Goal: Check status: Check status

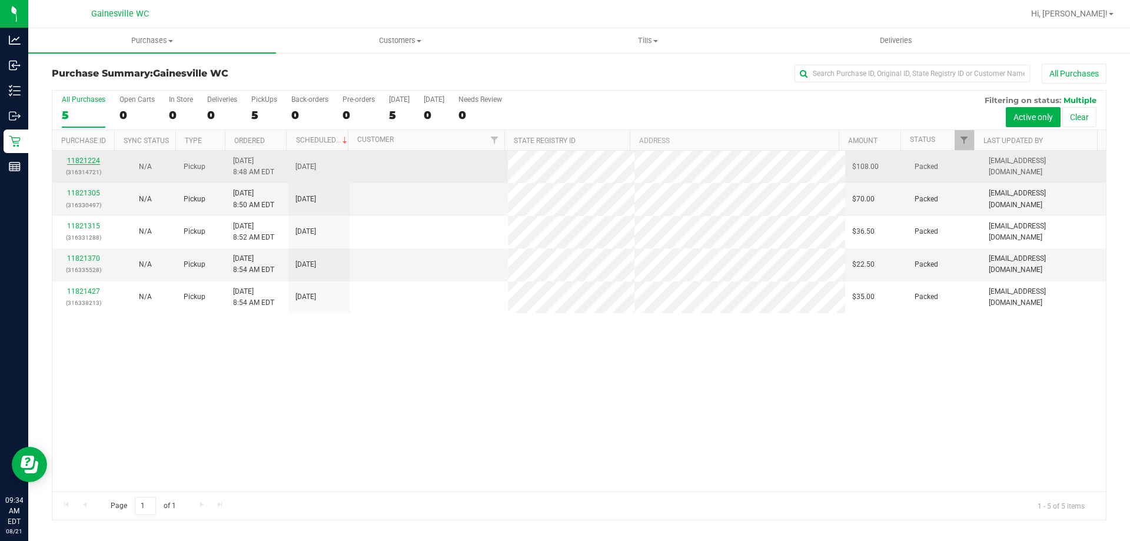
click at [95, 158] on link "11821224" at bounding box center [83, 161] width 33 height 8
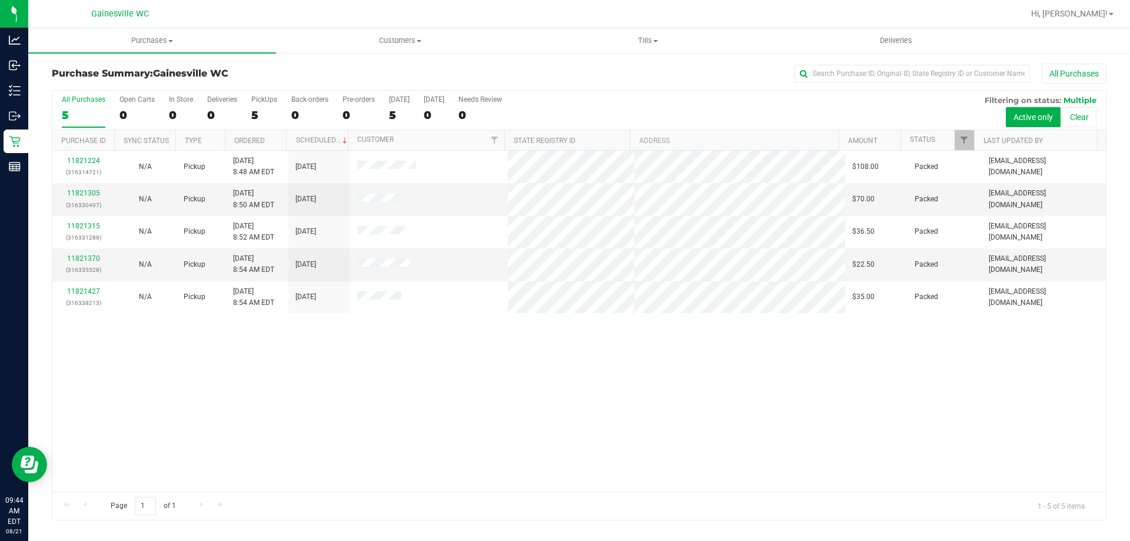
click at [268, 18] on div at bounding box center [617, 13] width 813 height 23
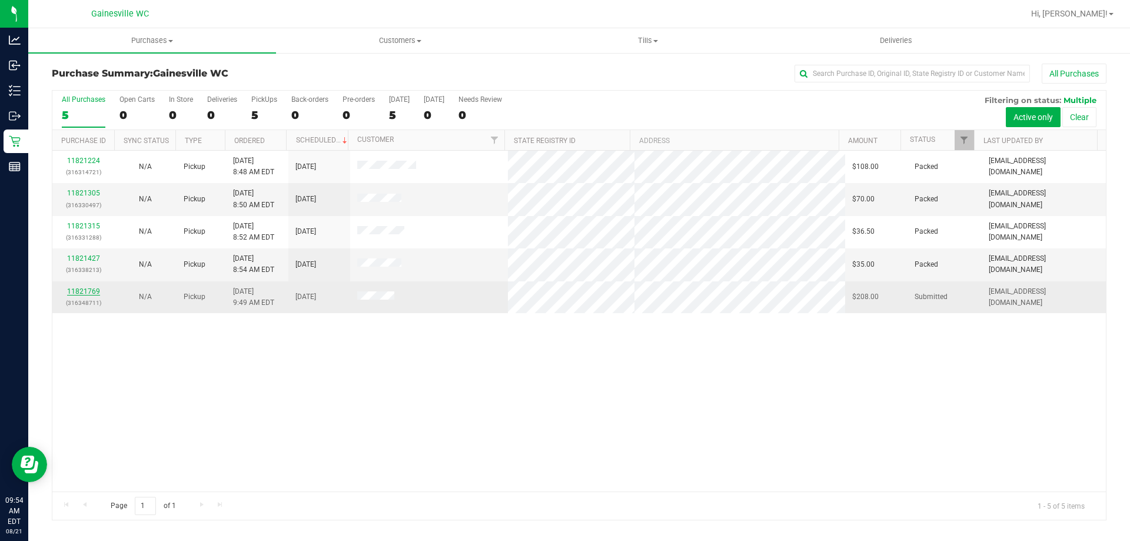
click at [90, 291] on link "11821769" at bounding box center [83, 291] width 33 height 8
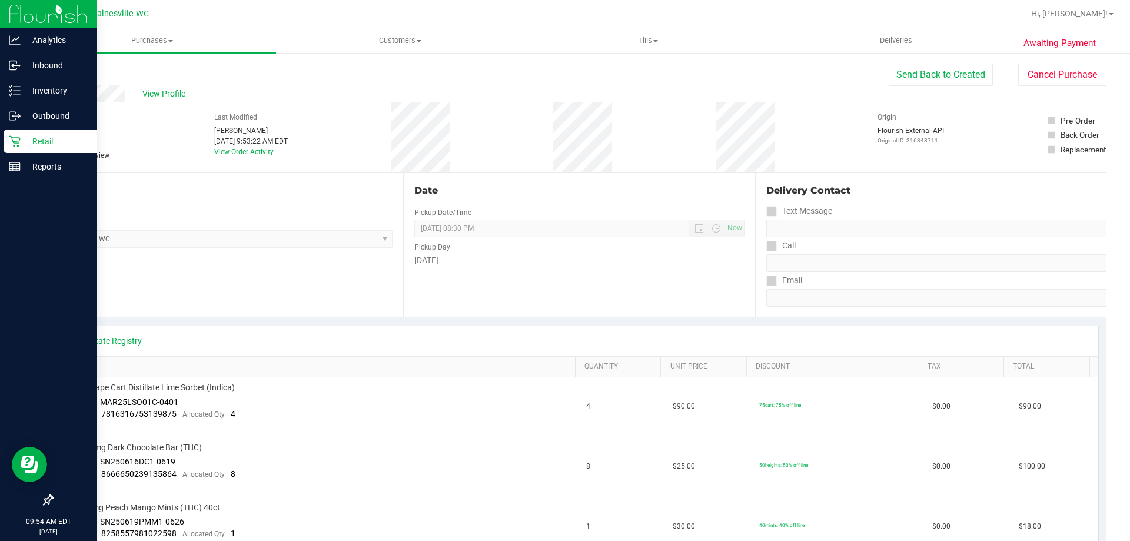
click at [19, 154] on link "Retail" at bounding box center [48, 142] width 97 height 25
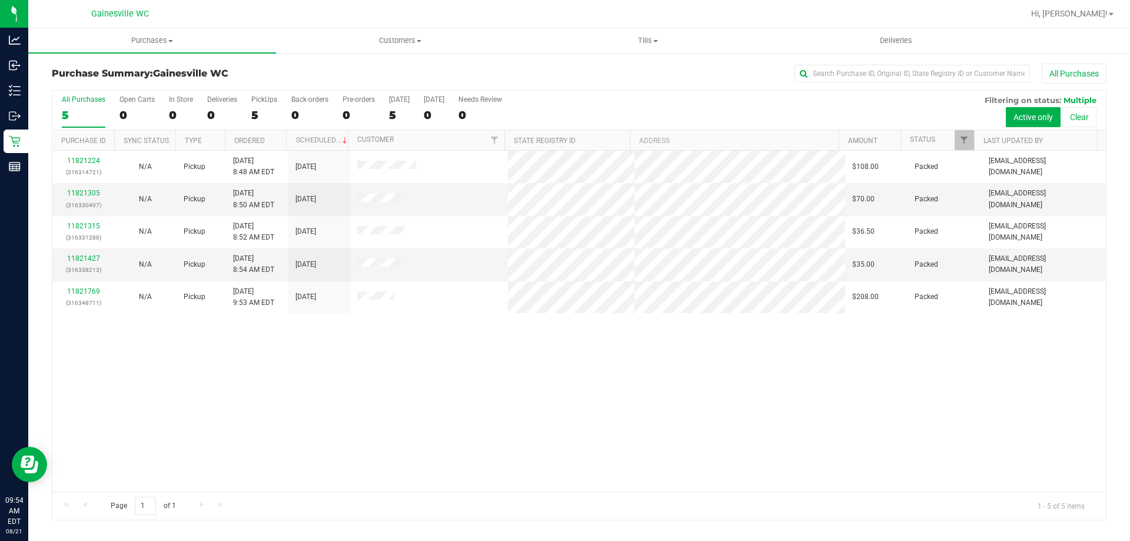
click at [339, 371] on div "11821224 (316314721) N/A Pickup 8/21/2025 8:48 AM EDT 8/21/2025 $108.00 Packed …" at bounding box center [579, 321] width 1054 height 341
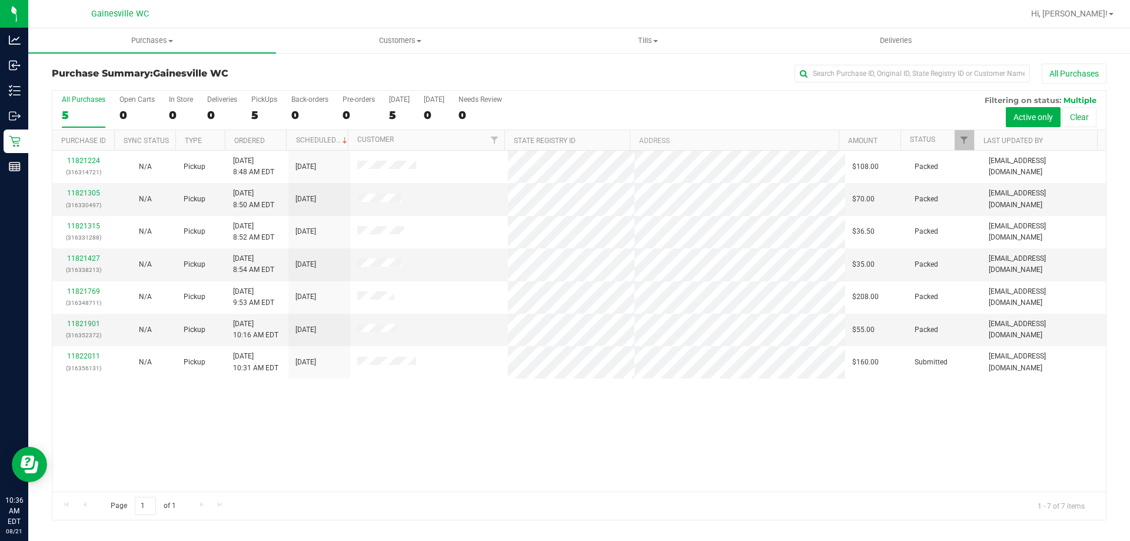
click at [196, 18] on div "Gainesville WC" at bounding box center [120, 14] width 172 height 18
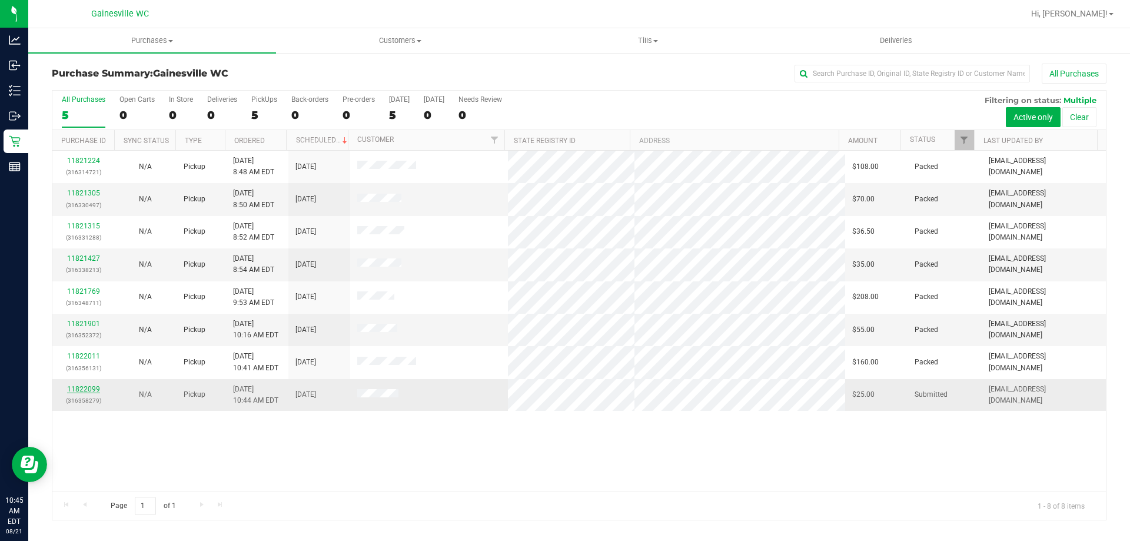
click at [91, 391] on link "11822099" at bounding box center [83, 389] width 33 height 8
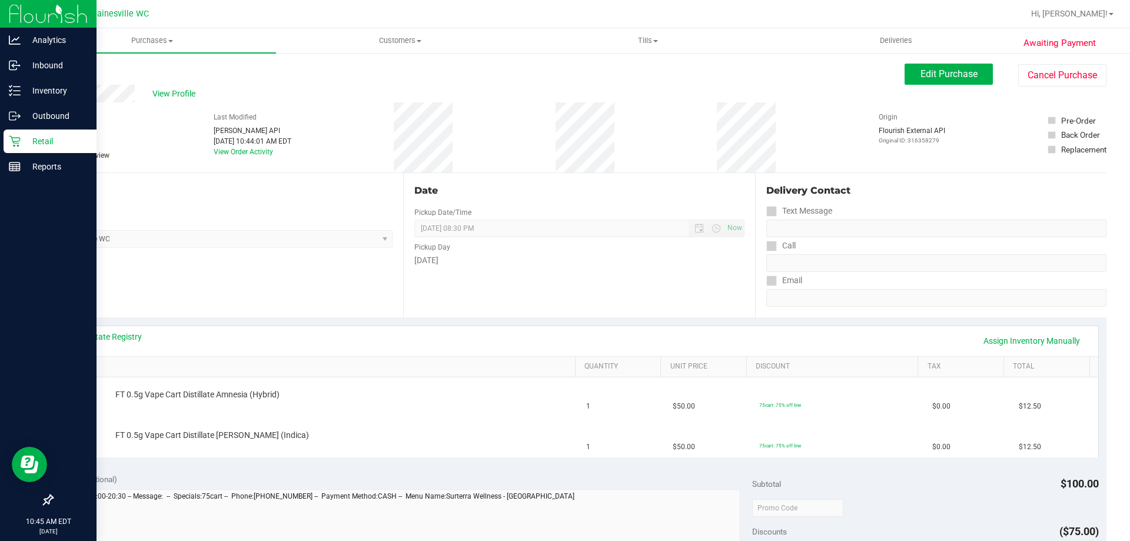
click at [34, 146] on p "Retail" at bounding box center [56, 141] width 71 height 14
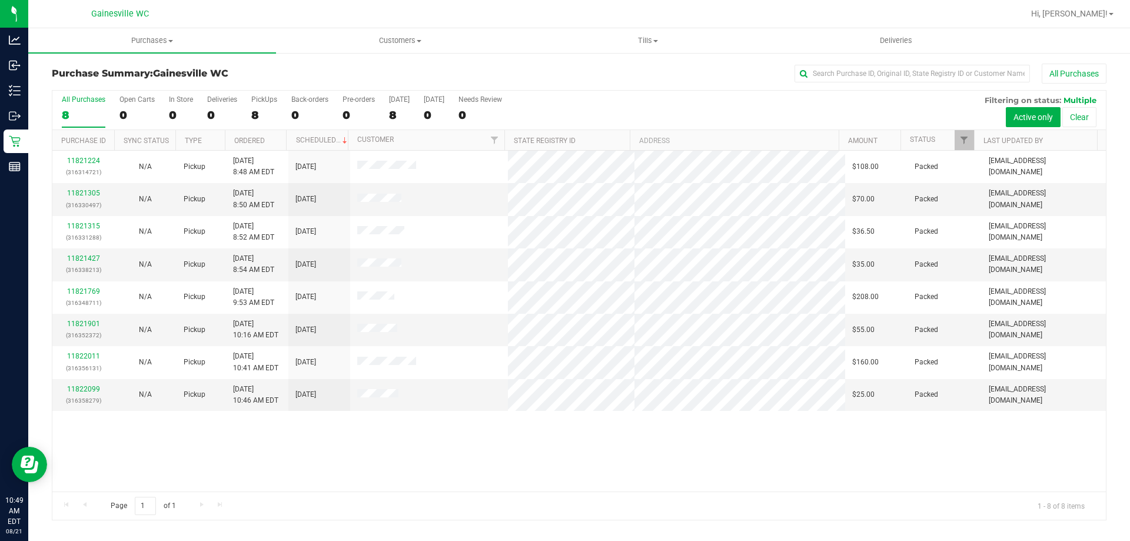
click at [856, 468] on div "11821224 (316314721) N/A Pickup 8/21/2025 8:48 AM EDT 8/21/2025 $108.00 Packed …" at bounding box center [579, 321] width 1054 height 341
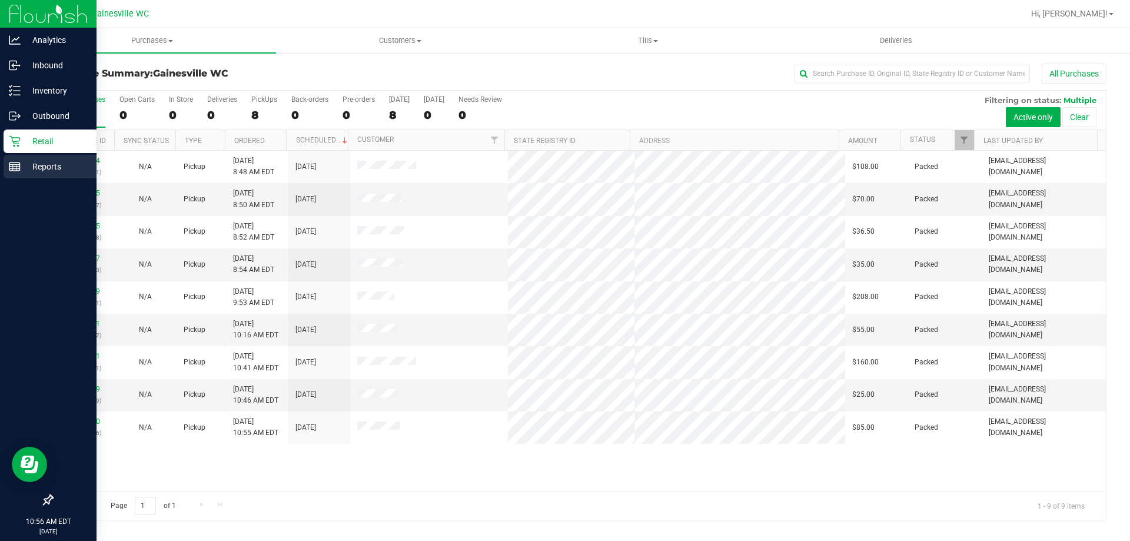
click at [53, 160] on p "Reports" at bounding box center [56, 167] width 71 height 14
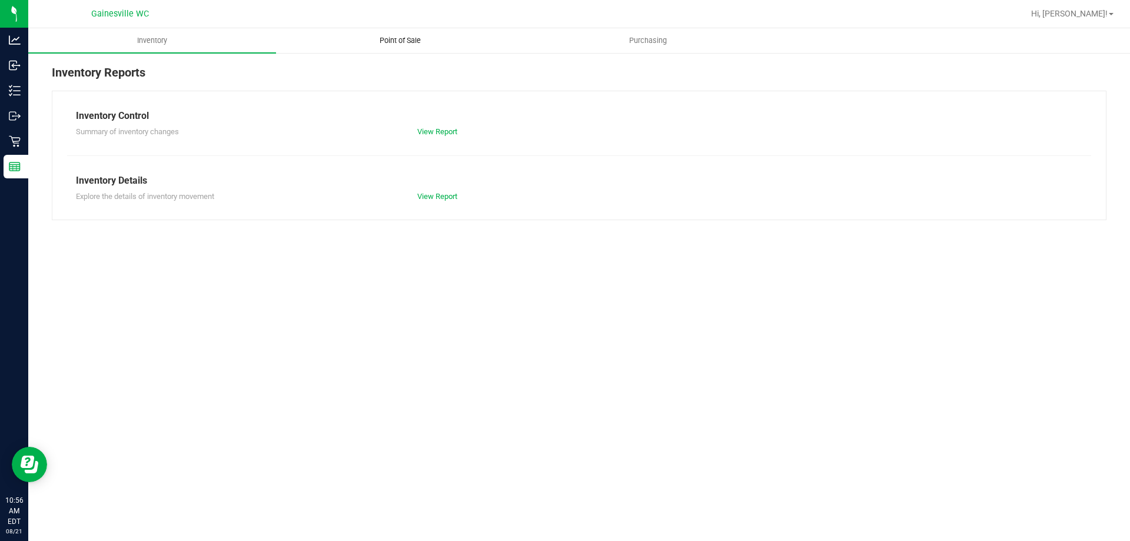
click at [384, 47] on uib-tab-heading "Point of Sale" at bounding box center [400, 41] width 247 height 24
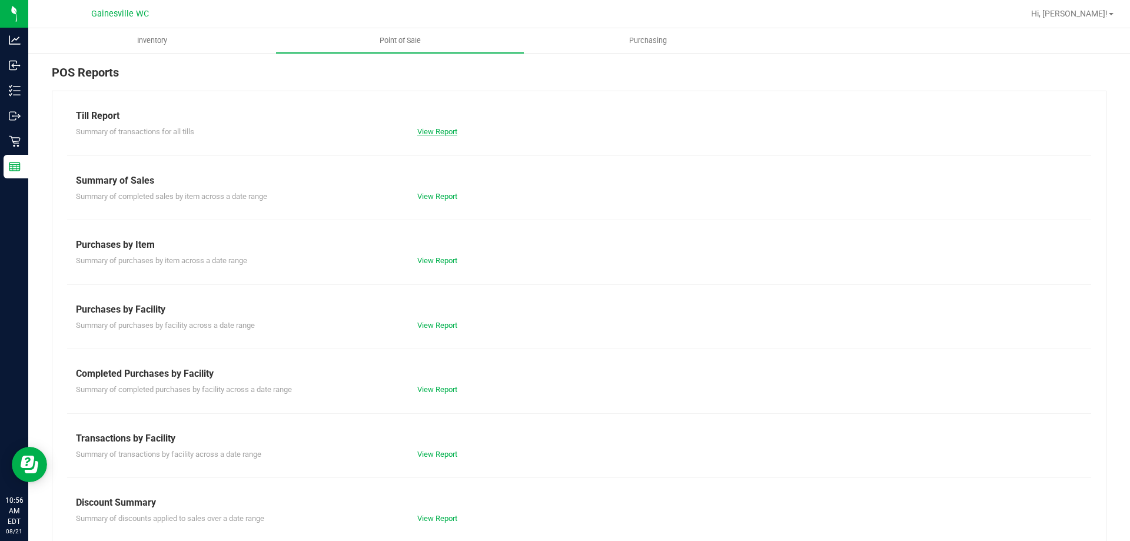
click at [429, 132] on link "View Report" at bounding box center [437, 131] width 40 height 9
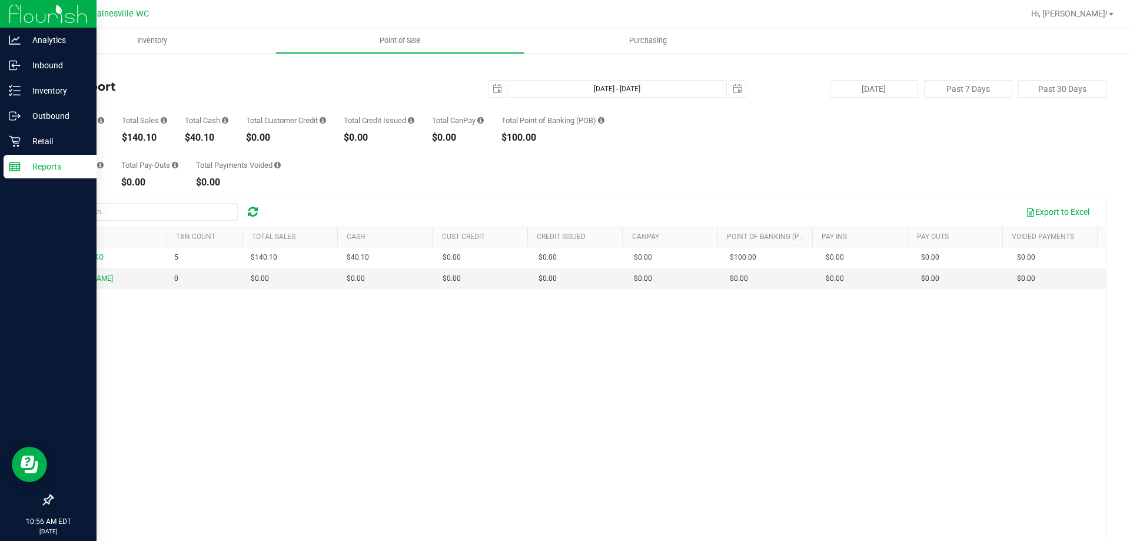
click at [18, 167] on line at bounding box center [14, 167] width 11 height 0
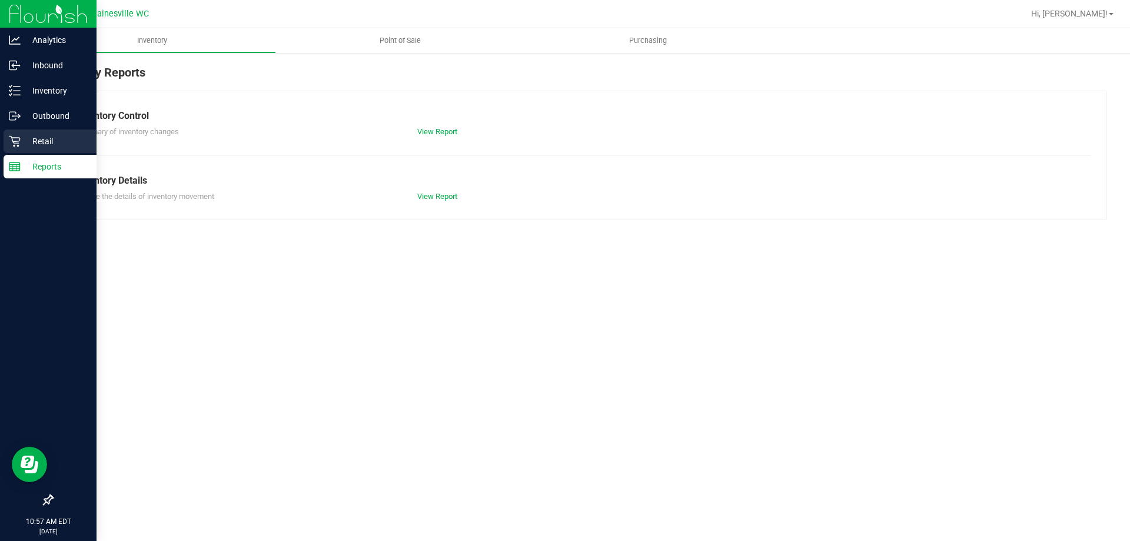
click at [20, 137] on icon at bounding box center [15, 141] width 12 height 12
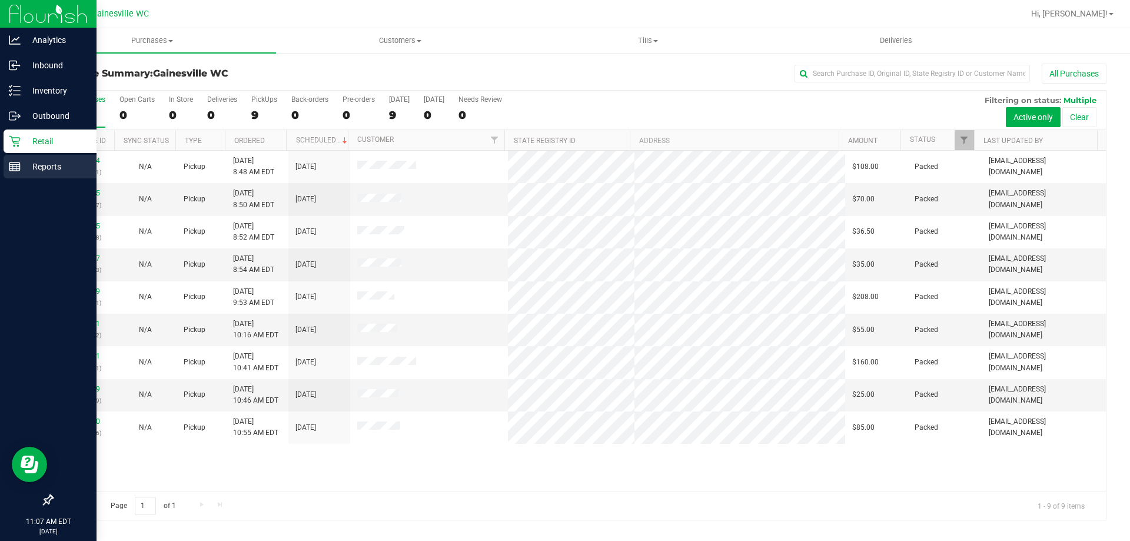
click at [14, 171] on rect at bounding box center [14, 166] width 11 height 8
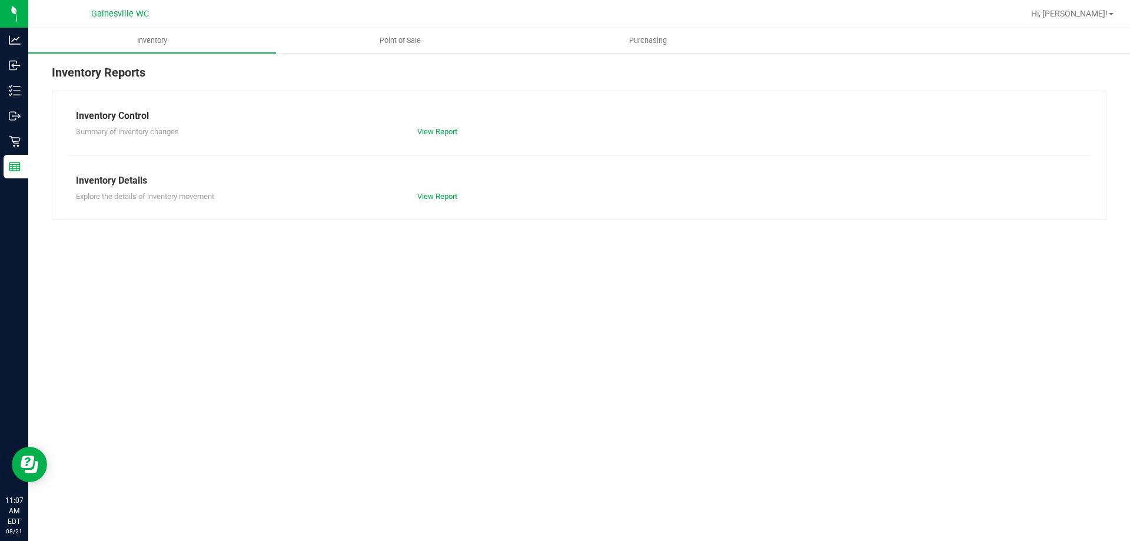
click at [410, 25] on div at bounding box center [617, 13] width 813 height 23
click at [406, 31] on uib-tab-heading "Point of Sale" at bounding box center [400, 41] width 247 height 24
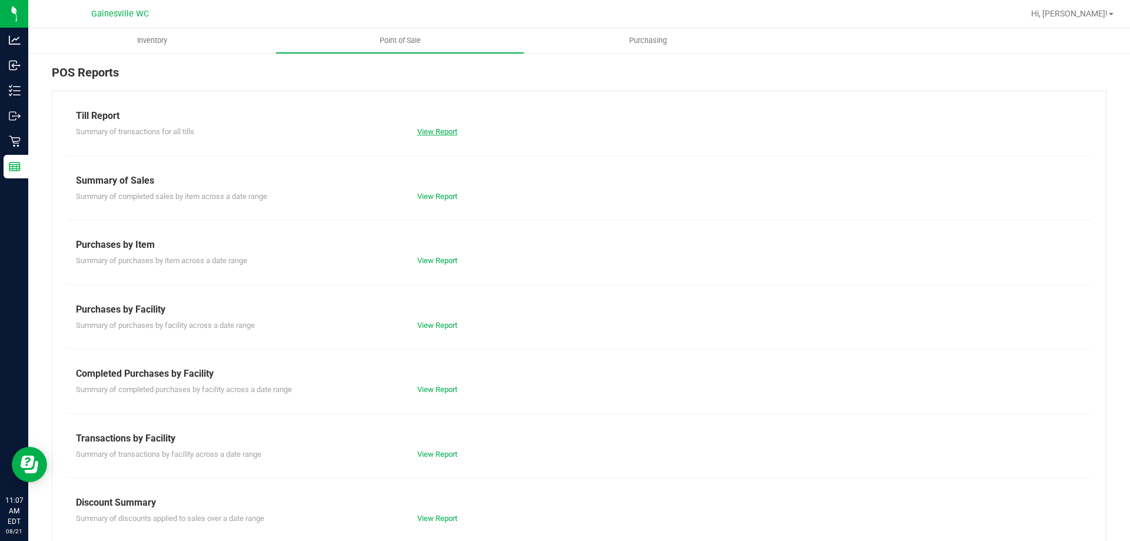
click at [432, 133] on link "View Report" at bounding box center [437, 131] width 40 height 9
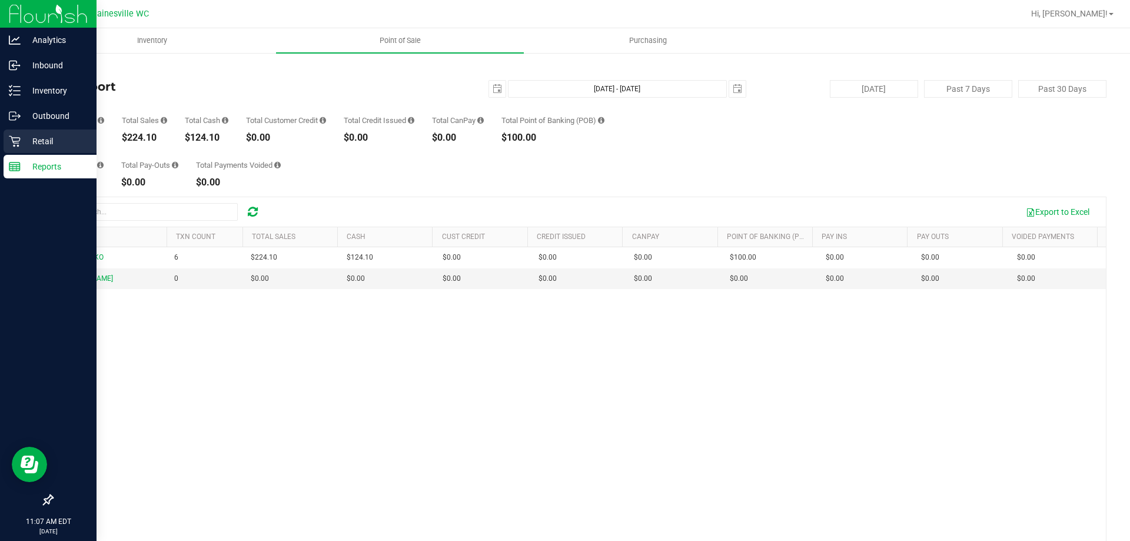
click at [35, 137] on p "Retail" at bounding box center [56, 141] width 71 height 14
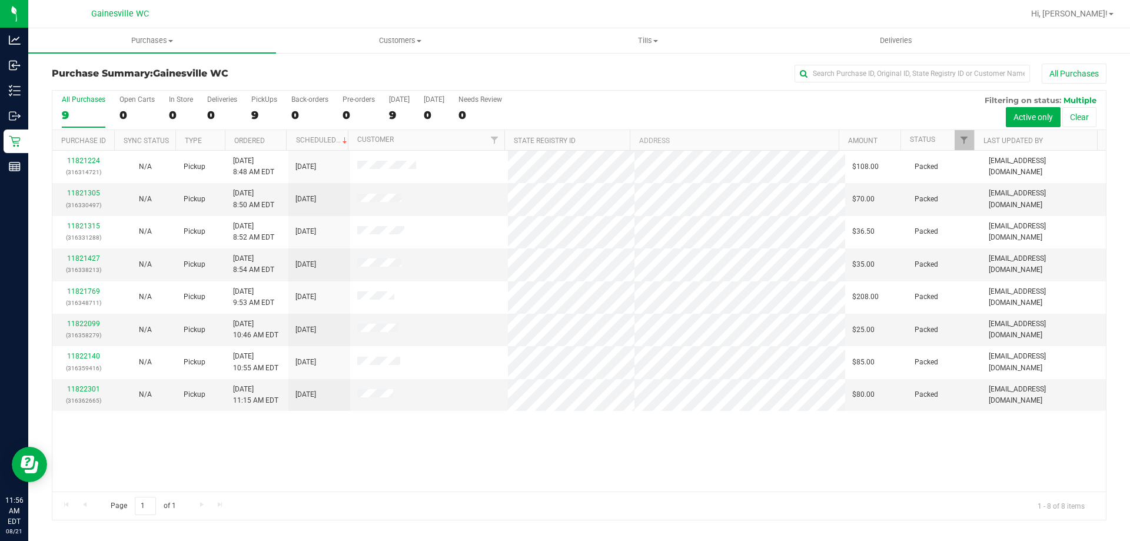
click at [464, 490] on div "11821224 (316314721) N/A Pickup 8/21/2025 8:48 AM EDT 8/21/2025 $108.00 Packed …" at bounding box center [579, 321] width 1054 height 341
click at [464, 466] on div "11821224 (316314721) N/A Pickup 8/21/2025 8:48 AM EDT 8/21/2025 $108.00 Packed …" at bounding box center [579, 321] width 1054 height 341
click at [765, 479] on div "11821224 (316314721) N/A Pickup 8/21/2025 8:48 AM EDT 8/21/2025 $108.00 Packed …" at bounding box center [579, 321] width 1054 height 341
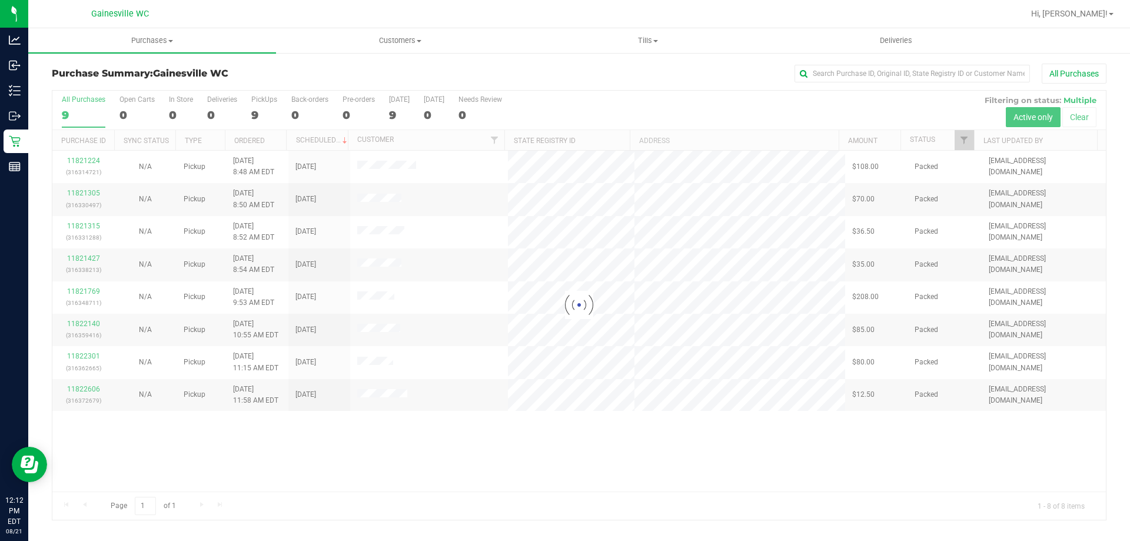
click at [461, 440] on div at bounding box center [579, 305] width 1054 height 429
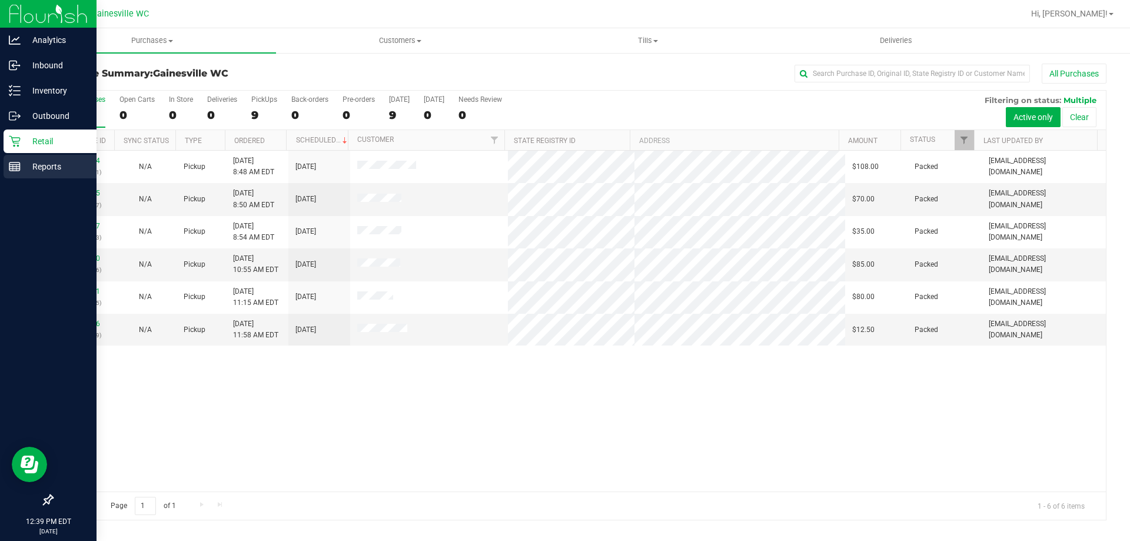
click at [57, 161] on p "Reports" at bounding box center [56, 167] width 71 height 14
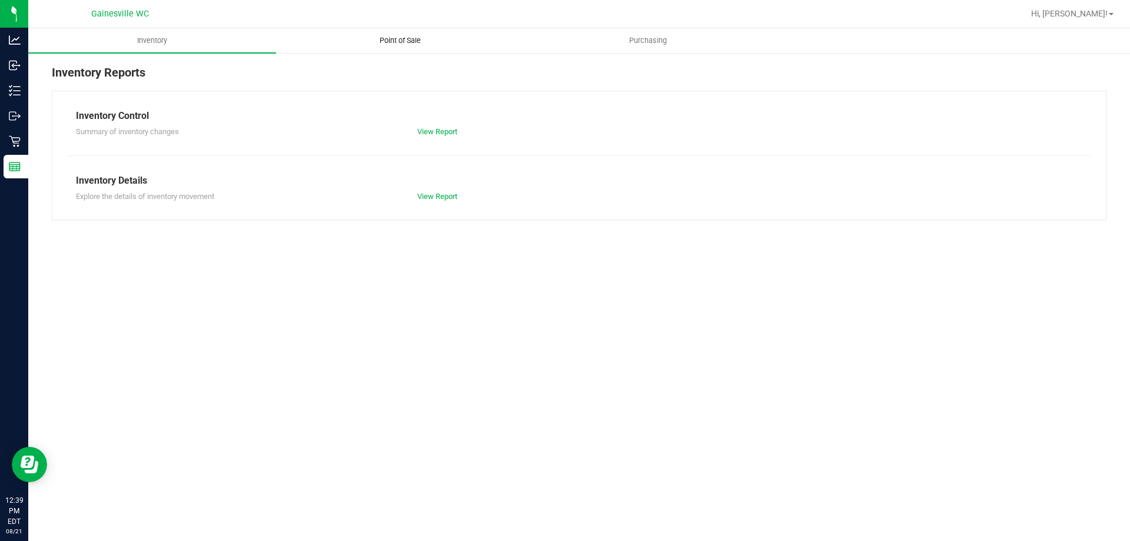
click at [420, 45] on span "Point of Sale" at bounding box center [400, 40] width 73 height 11
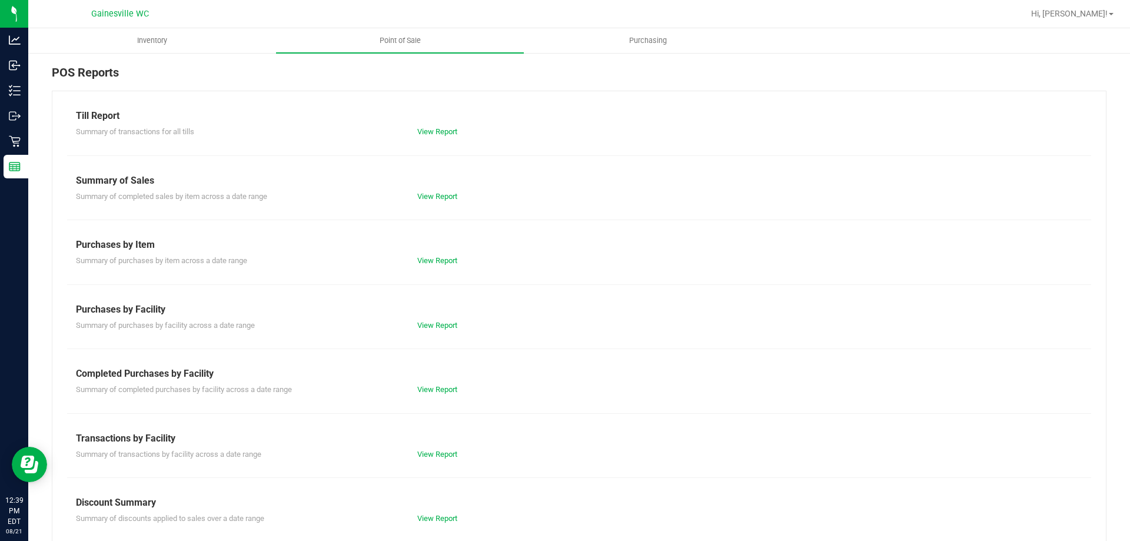
click at [450, 126] on div "View Report" at bounding box center [579, 132] width 341 height 12
click at [447, 127] on link "View Report" at bounding box center [437, 131] width 40 height 9
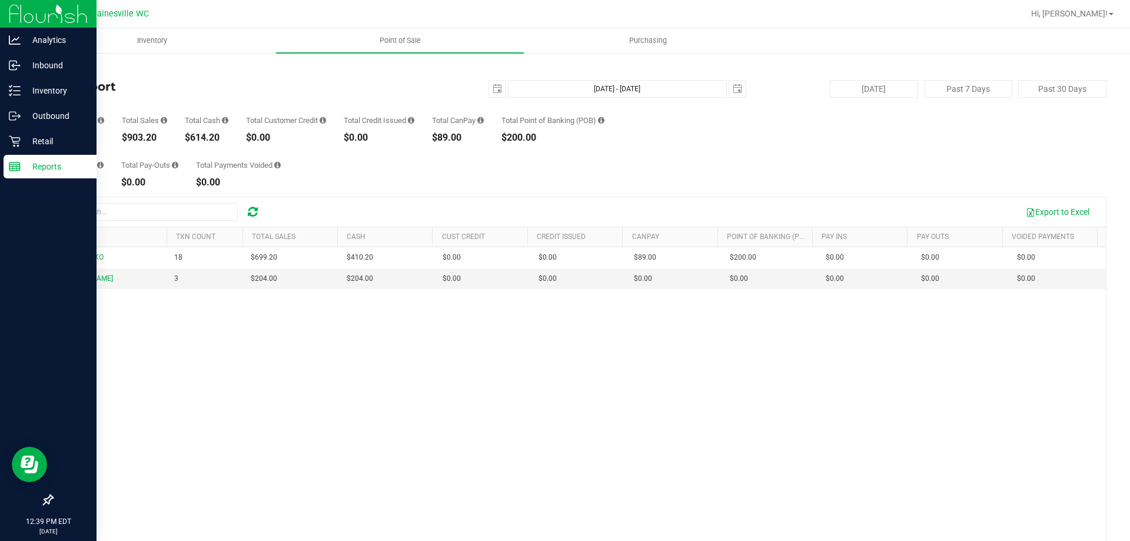
click at [18, 164] on icon at bounding box center [15, 167] width 12 height 12
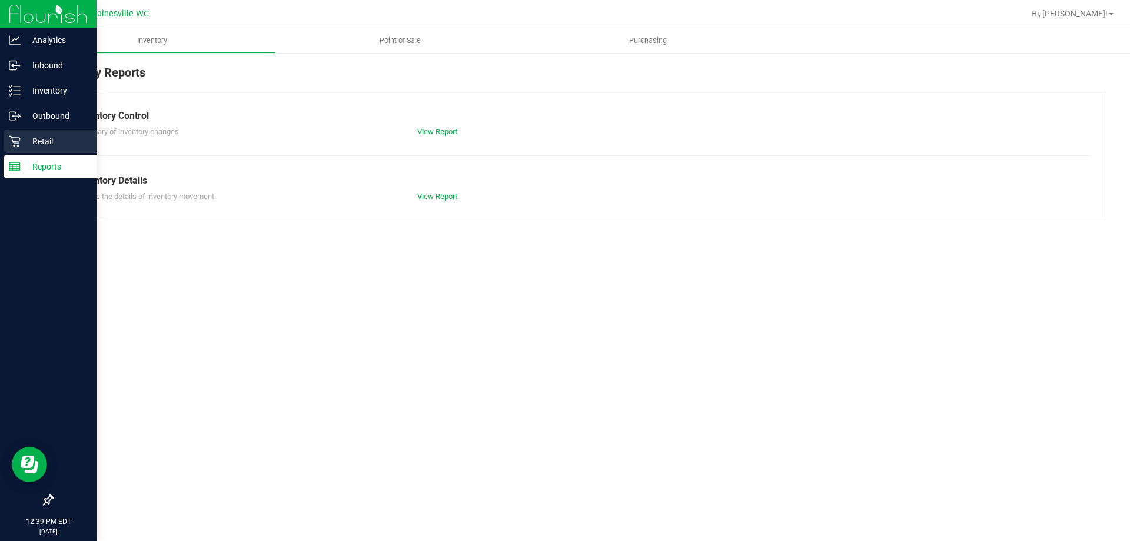
click at [25, 140] on p "Retail" at bounding box center [56, 141] width 71 height 14
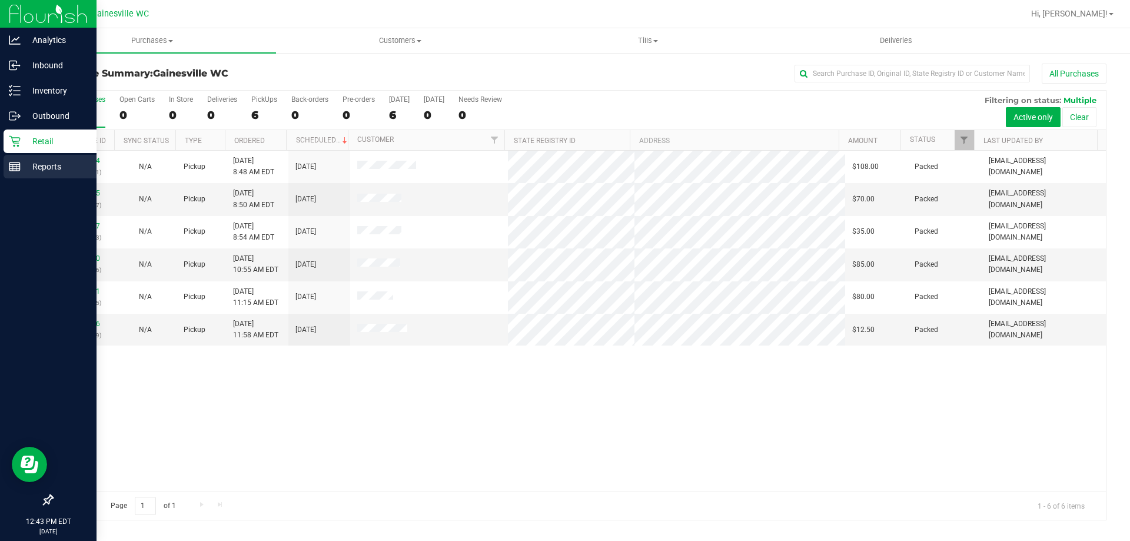
click at [49, 155] on div "Reports" at bounding box center [50, 167] width 93 height 24
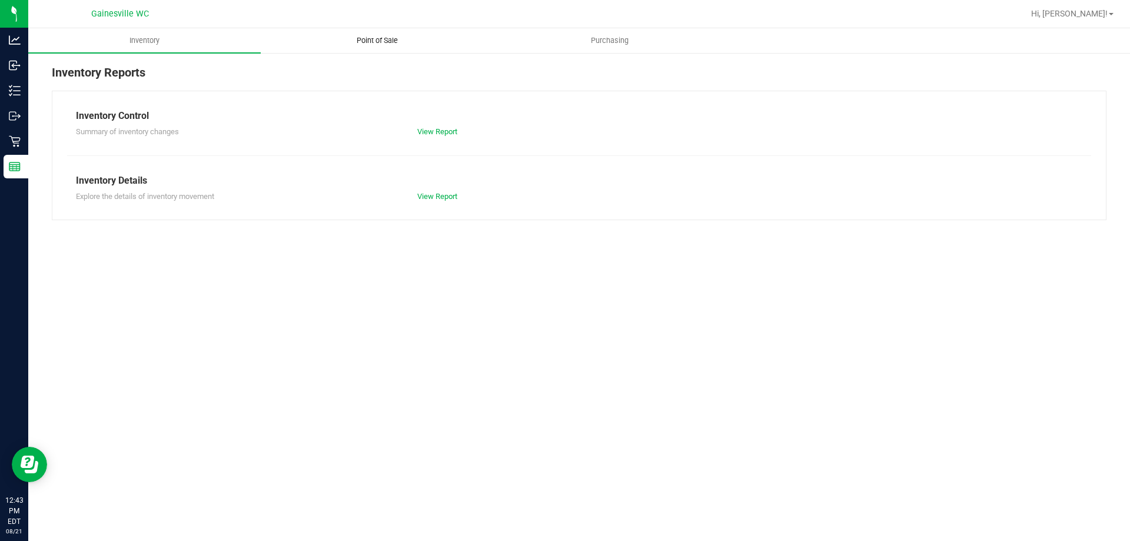
click at [376, 45] on span "Point of Sale" at bounding box center [377, 40] width 73 height 11
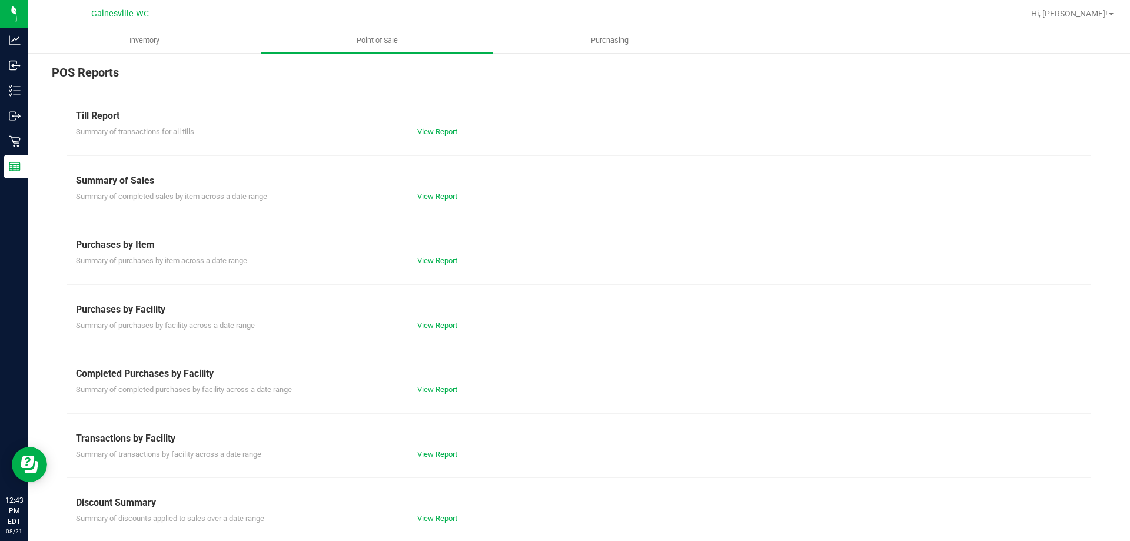
click at [435, 124] on div "Summary of transactions for all tills View Report" at bounding box center [579, 130] width 1024 height 15
click at [437, 130] on link "View Report" at bounding box center [437, 131] width 40 height 9
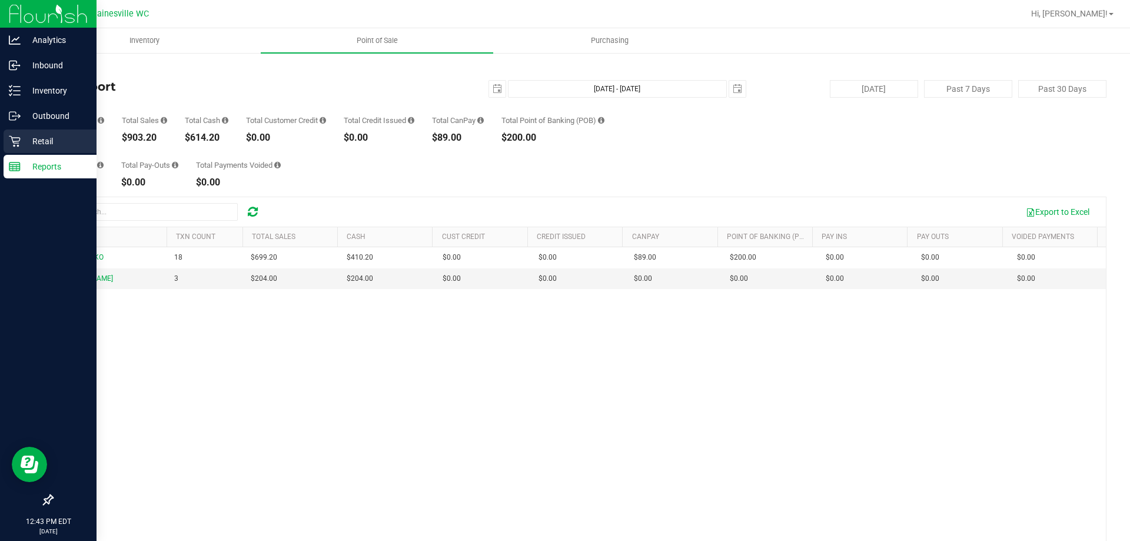
click at [63, 144] on p "Retail" at bounding box center [56, 141] width 71 height 14
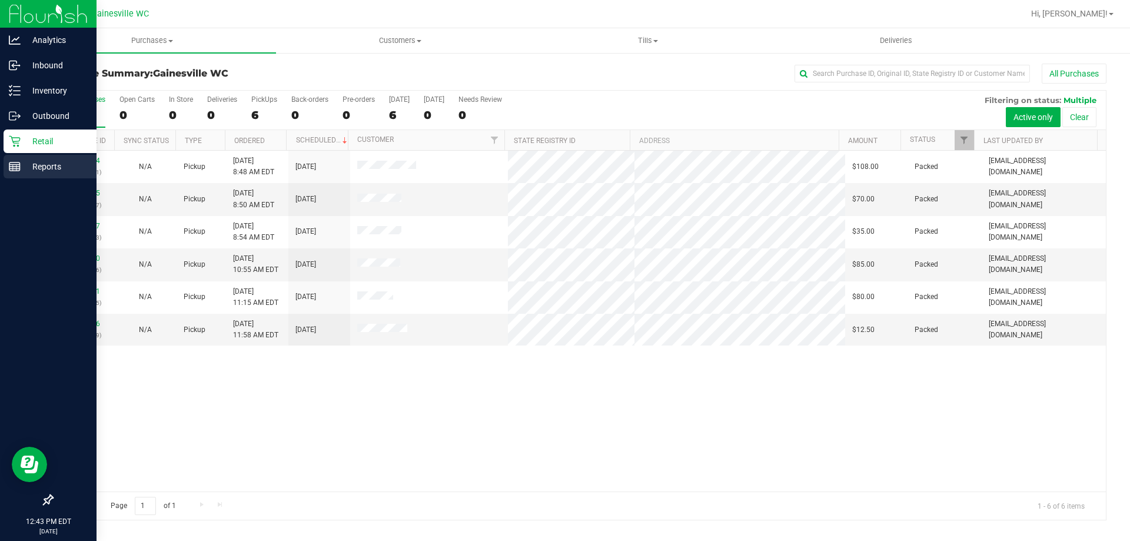
click at [18, 160] on div "Reports" at bounding box center [50, 167] width 93 height 24
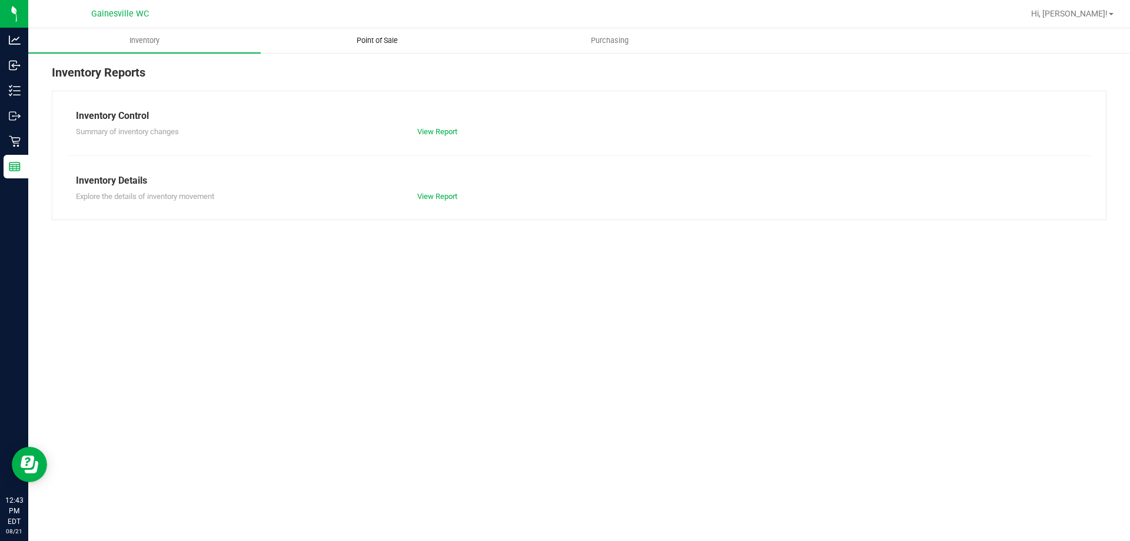
click at [397, 48] on uib-tab-heading "Point of Sale" at bounding box center [376, 41] width 231 height 24
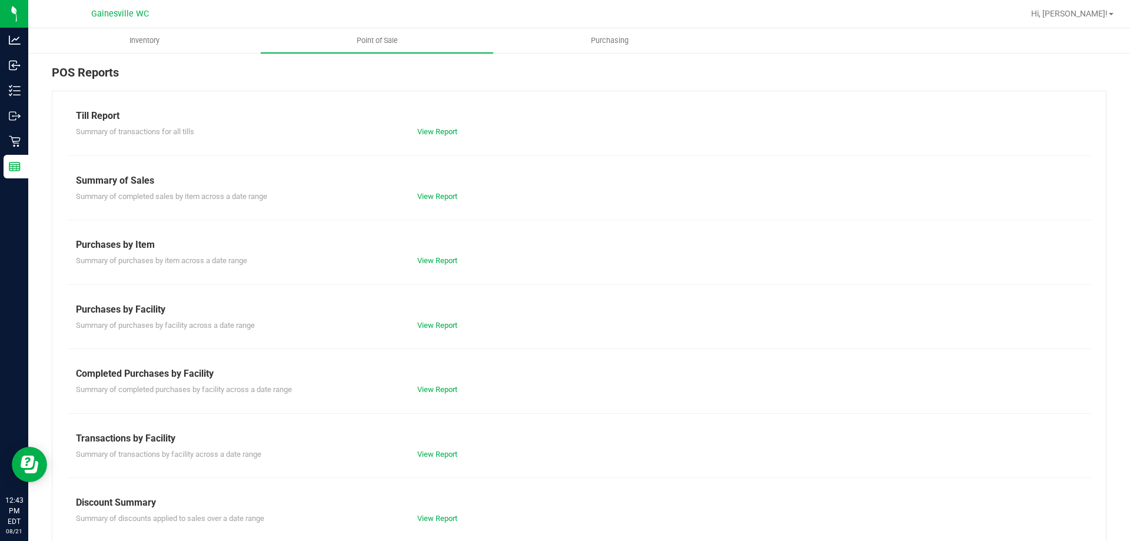
click at [439, 126] on div "View Report" at bounding box center [579, 132] width 341 height 12
click at [439, 132] on link "View Report" at bounding box center [437, 131] width 40 height 9
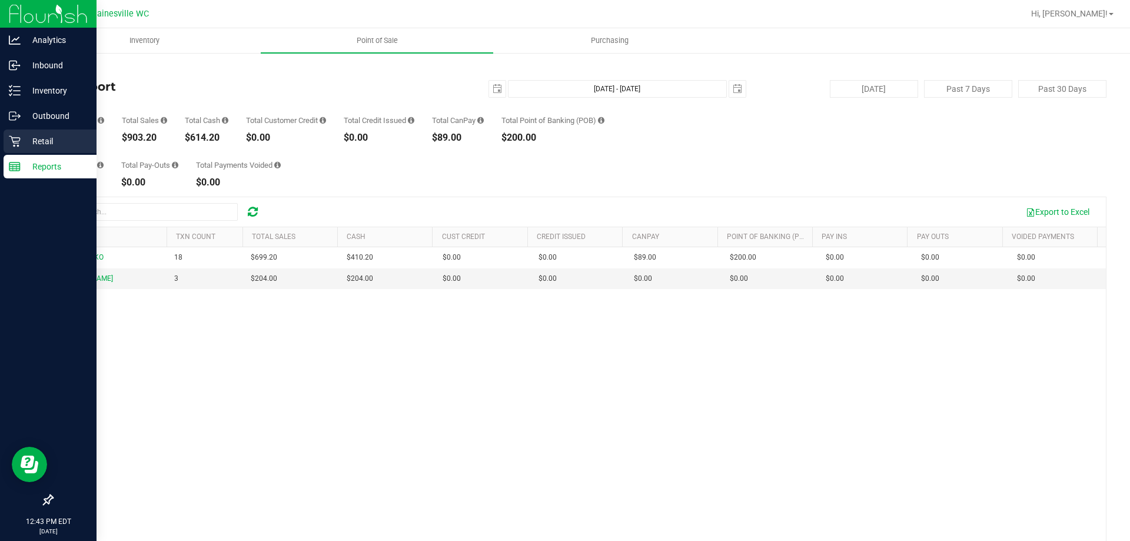
click at [32, 142] on p "Retail" at bounding box center [56, 141] width 71 height 14
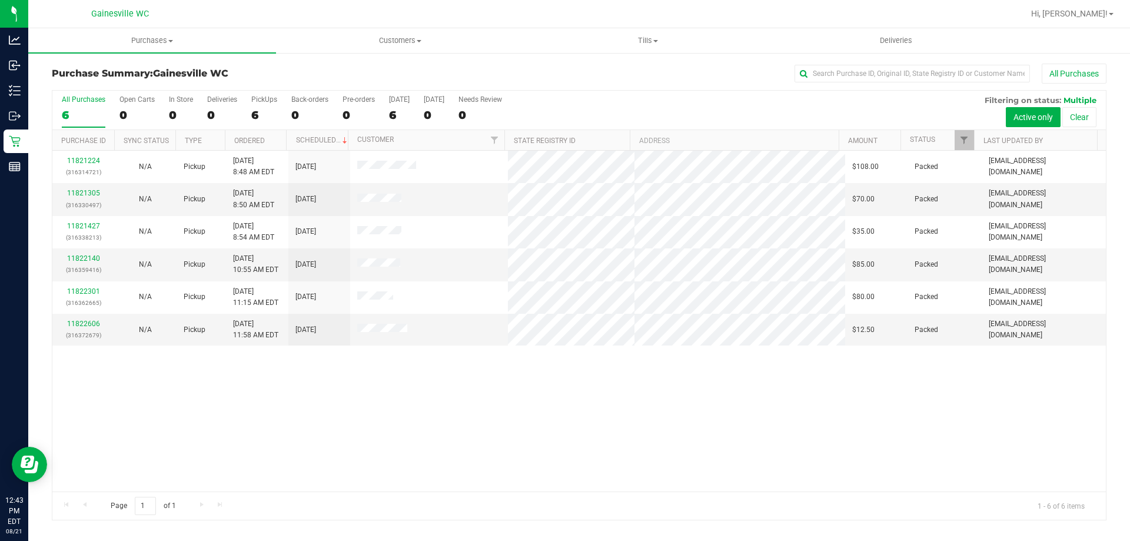
click at [434, 453] on div "11821224 (316314721) N/A Pickup [DATE] 8:48 AM EDT 8/21/2025 $108.00 Packed [EM…" at bounding box center [579, 321] width 1054 height 341
click at [428, 470] on div "11821224 (316314721) N/A Pickup [DATE] 8:48 AM EDT 8/21/2025 $108.00 Packed [EM…" at bounding box center [579, 321] width 1054 height 341
click at [442, 456] on div "11821224 (316314721) N/A Pickup [DATE] 8:48 AM EDT 8/21/2025 $108.00 Packed [EM…" at bounding box center [579, 321] width 1054 height 341
click at [484, 422] on div "11821224 (316314721) N/A Pickup [DATE] 8:48 AM EDT 8/21/2025 $108.00 Packed [EM…" at bounding box center [579, 321] width 1054 height 341
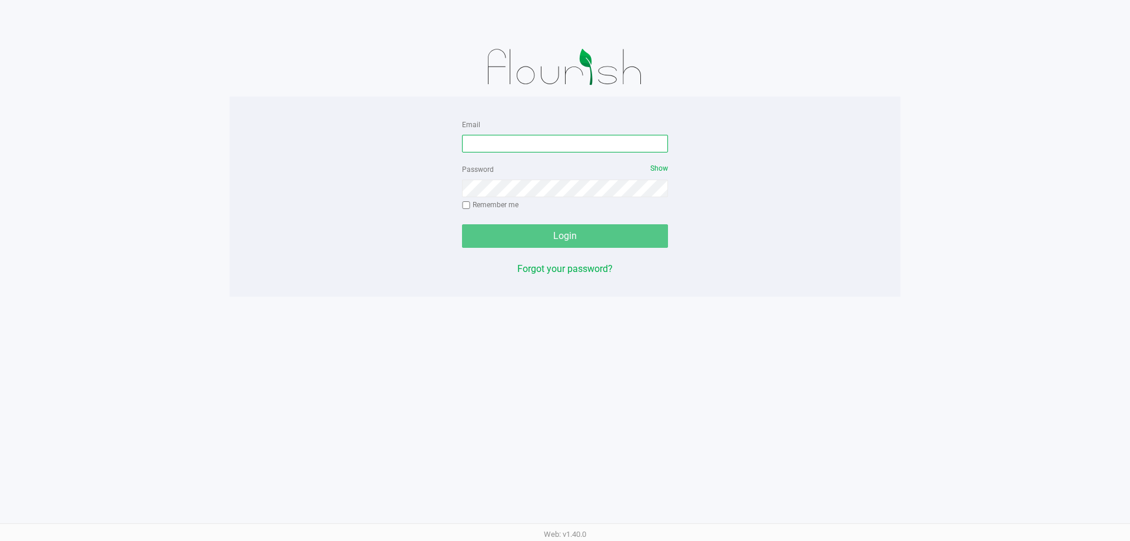
click at [487, 141] on input "Email" at bounding box center [565, 144] width 206 height 18
type input "[EMAIL_ADDRESS][DOMAIN_NAME]"
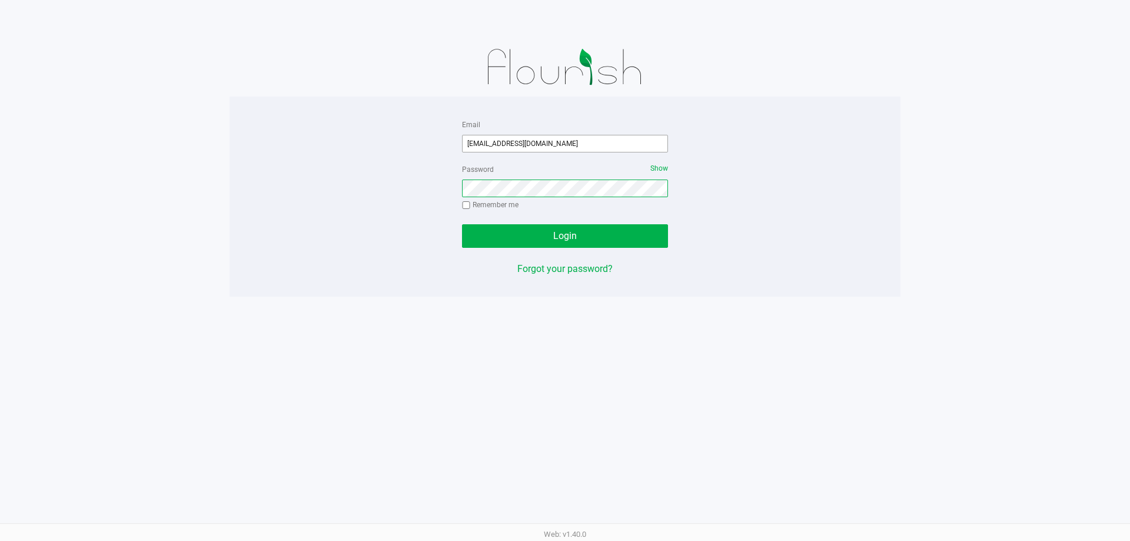
click at [462, 224] on button "Login" at bounding box center [565, 236] width 206 height 24
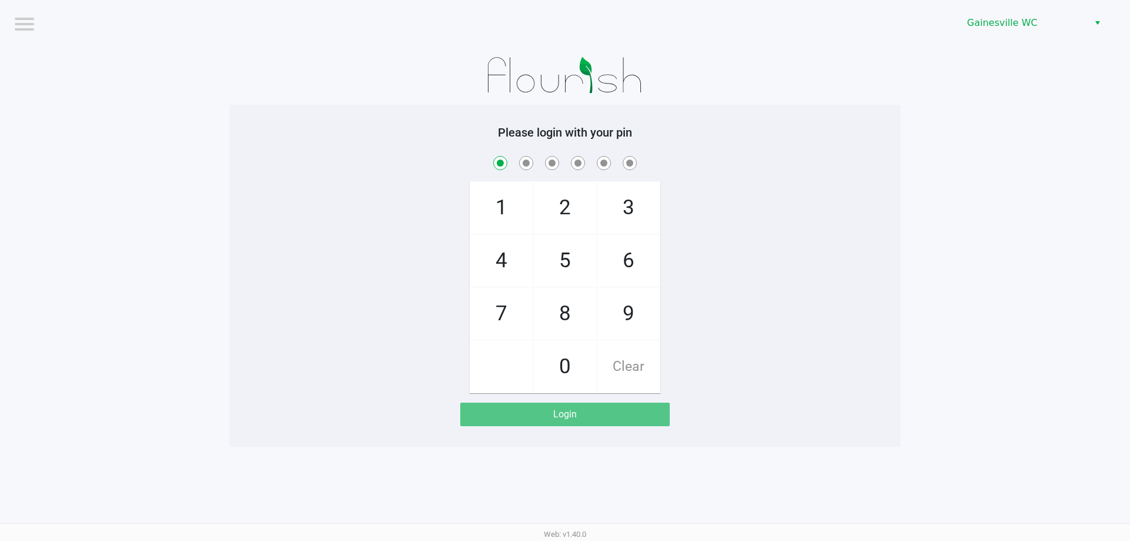
checkbox input "true"
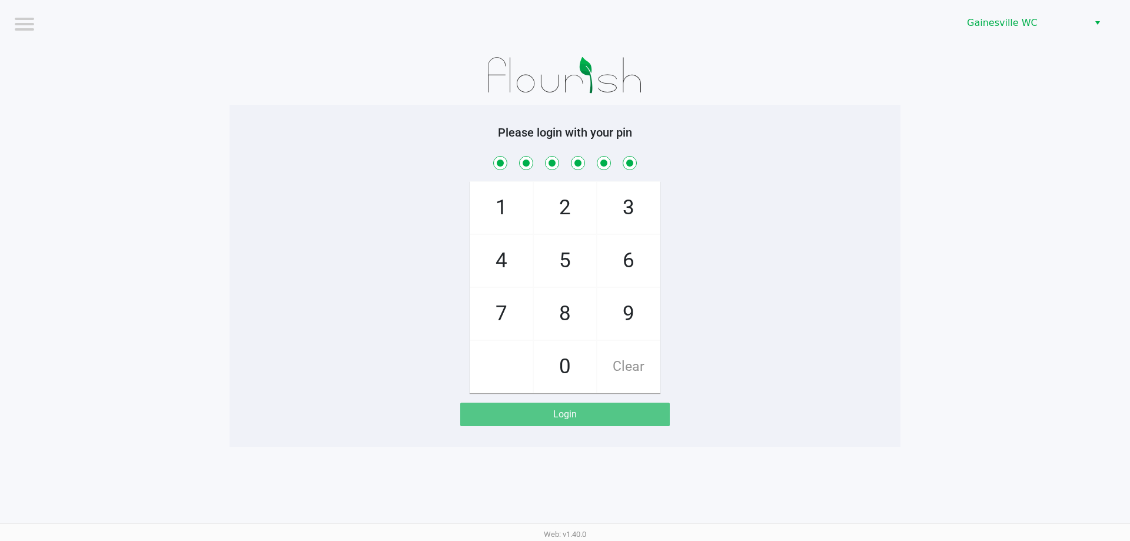
checkbox input "true"
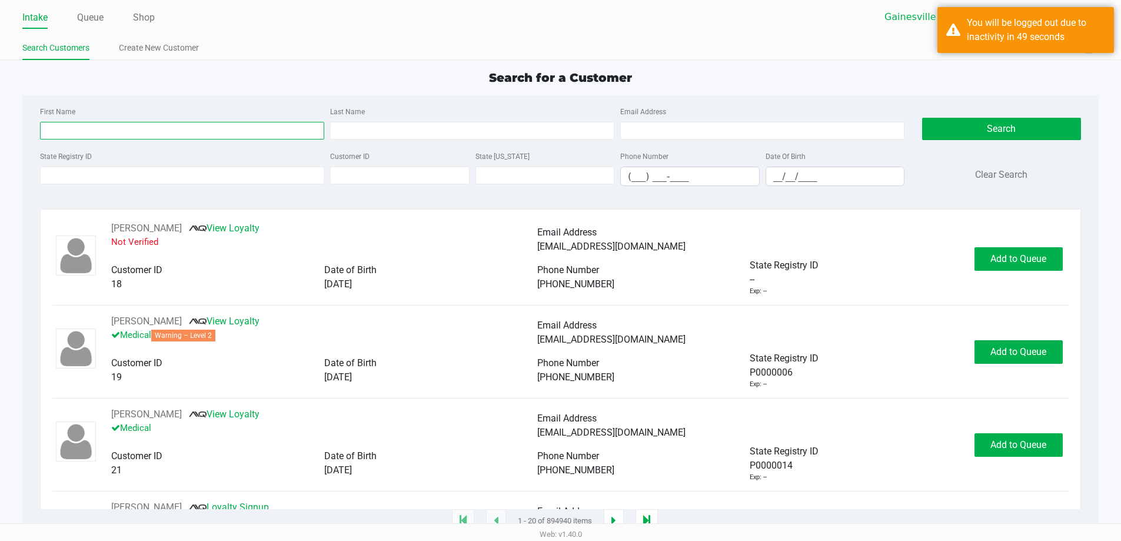
click at [195, 127] on input "First Name" at bounding box center [182, 131] width 284 height 18
type input "juli"
type input "aitch"
click at [922, 118] on button "Search" at bounding box center [1001, 129] width 159 height 22
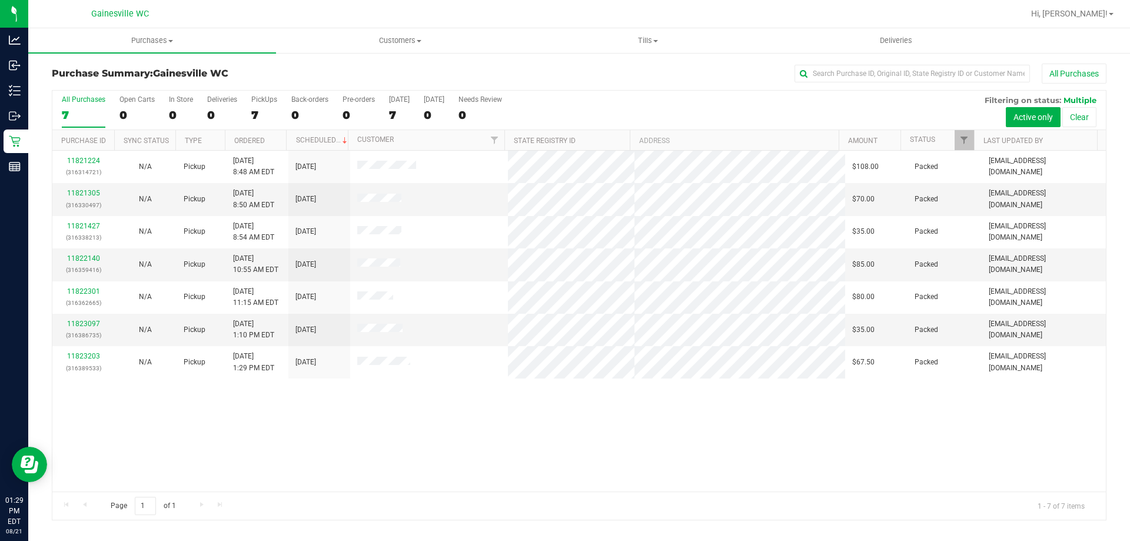
click at [377, 496] on div "Page 1 of 1 1 - 7 of 7 items" at bounding box center [579, 506] width 1054 height 28
click at [620, 422] on div "11821224 (316314721) N/A Pickup [DATE] 8:48 AM EDT 8/21/2025 $108.00 Packed [EM…" at bounding box center [579, 321] width 1054 height 341
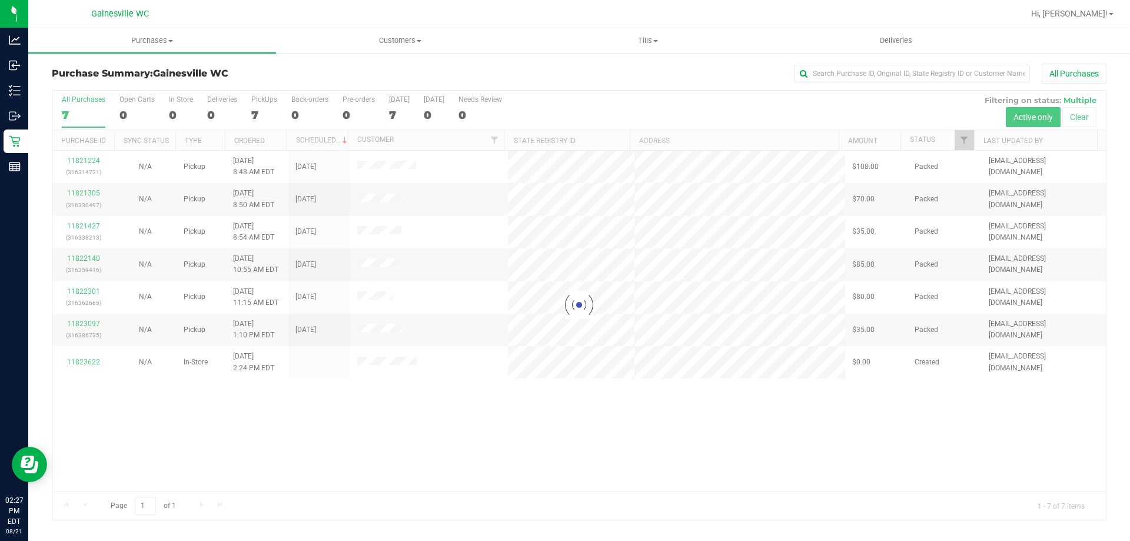
click at [409, 449] on div at bounding box center [579, 305] width 1054 height 429
